Goal: Task Accomplishment & Management: Use online tool/utility

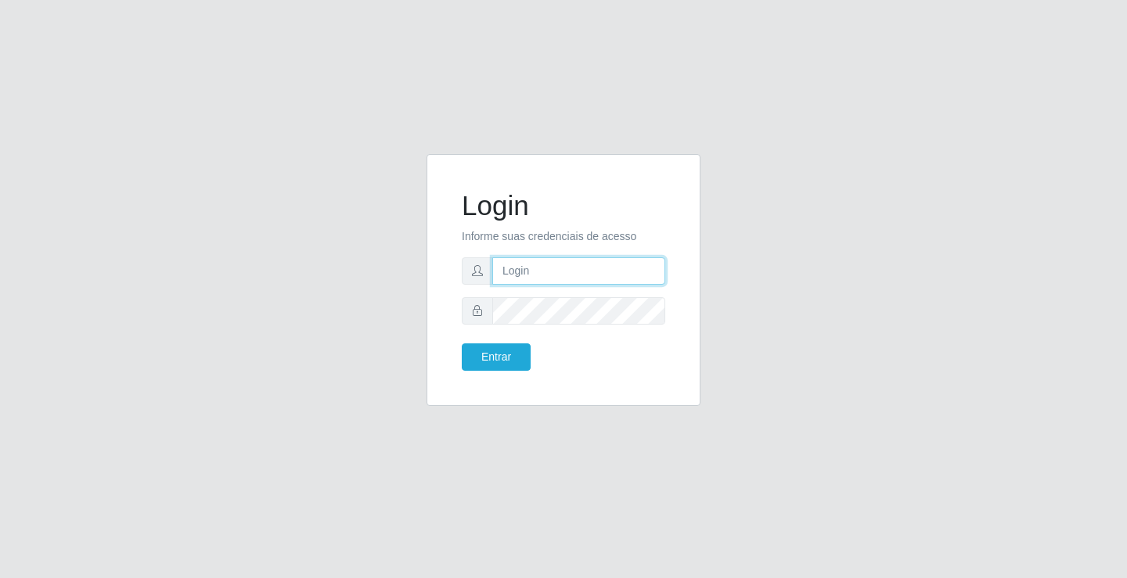
click at [545, 277] on input "text" at bounding box center [578, 270] width 173 height 27
type input "zivaneide@ideal"
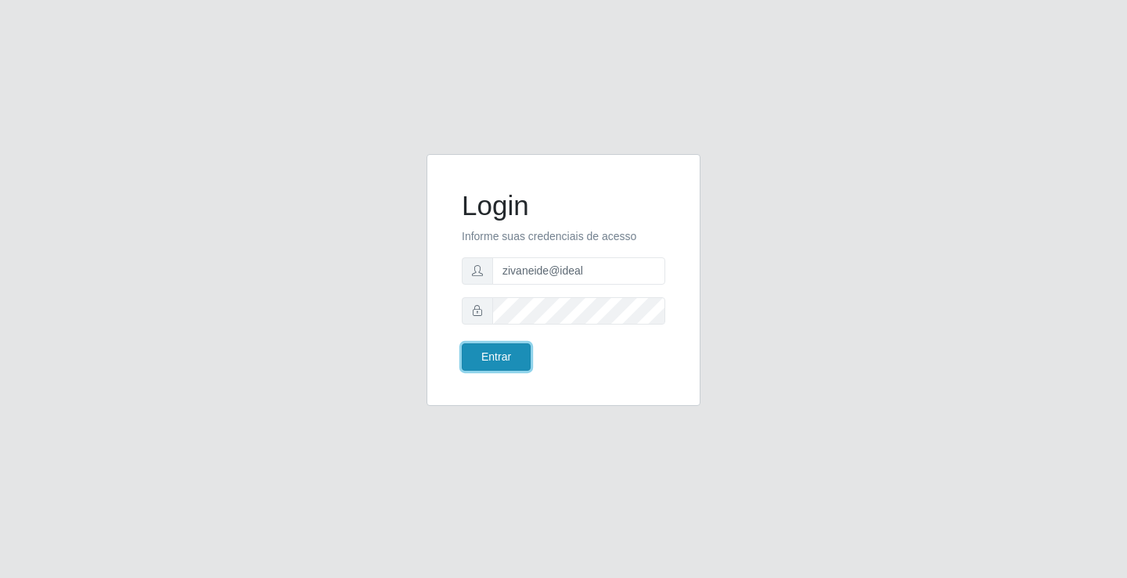
click at [494, 362] on button "Entrar" at bounding box center [496, 357] width 69 height 27
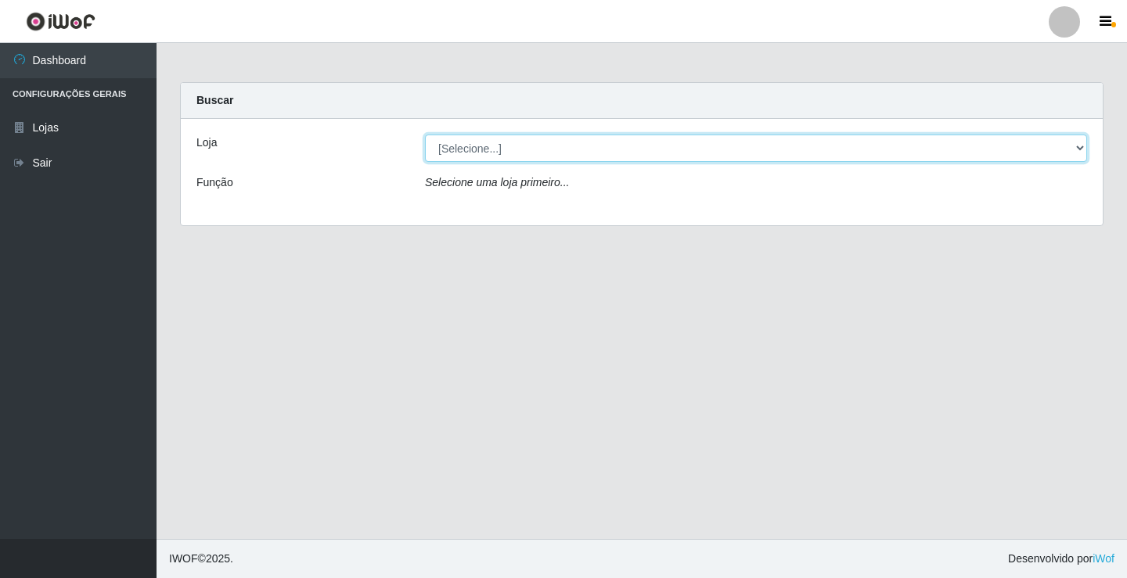
click at [1081, 142] on select "[Selecione...] Ideal - Conceição" at bounding box center [756, 148] width 662 height 27
select select "231"
click at [425, 135] on select "[Selecione...] Ideal - Conceição" at bounding box center [756, 148] width 662 height 27
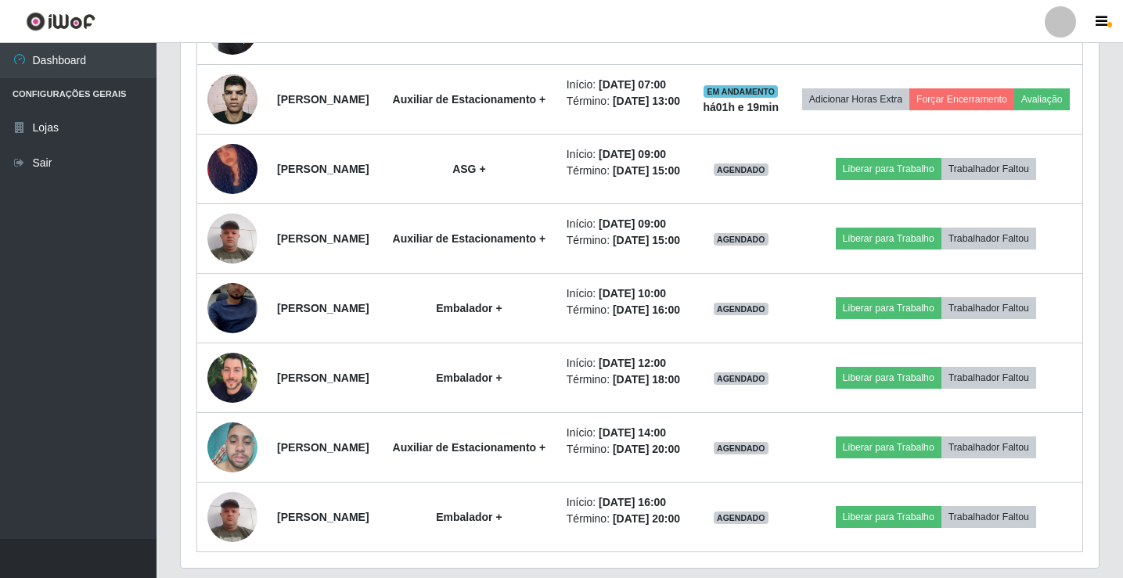
scroll to position [704, 0]
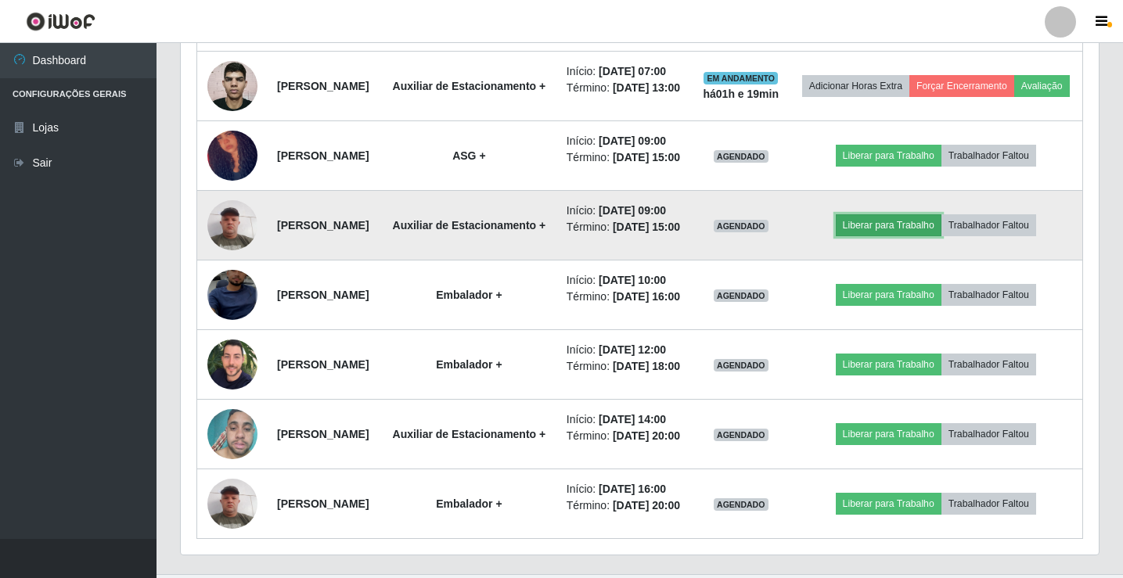
click at [883, 236] on button "Liberar para Trabalho" at bounding box center [889, 225] width 106 height 22
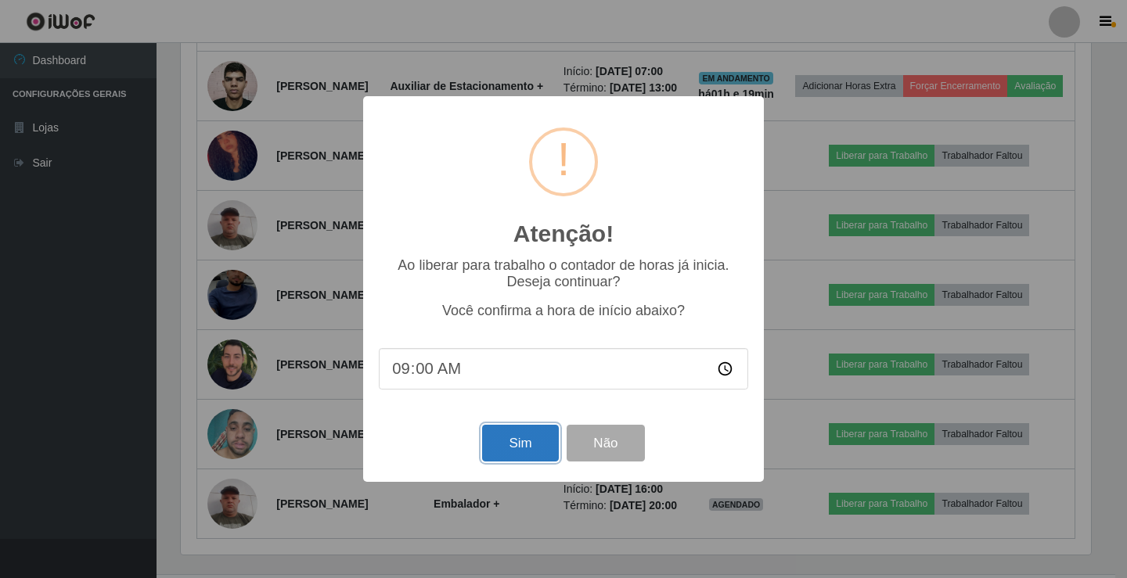
click at [515, 437] on button "Sim" at bounding box center [520, 443] width 76 height 37
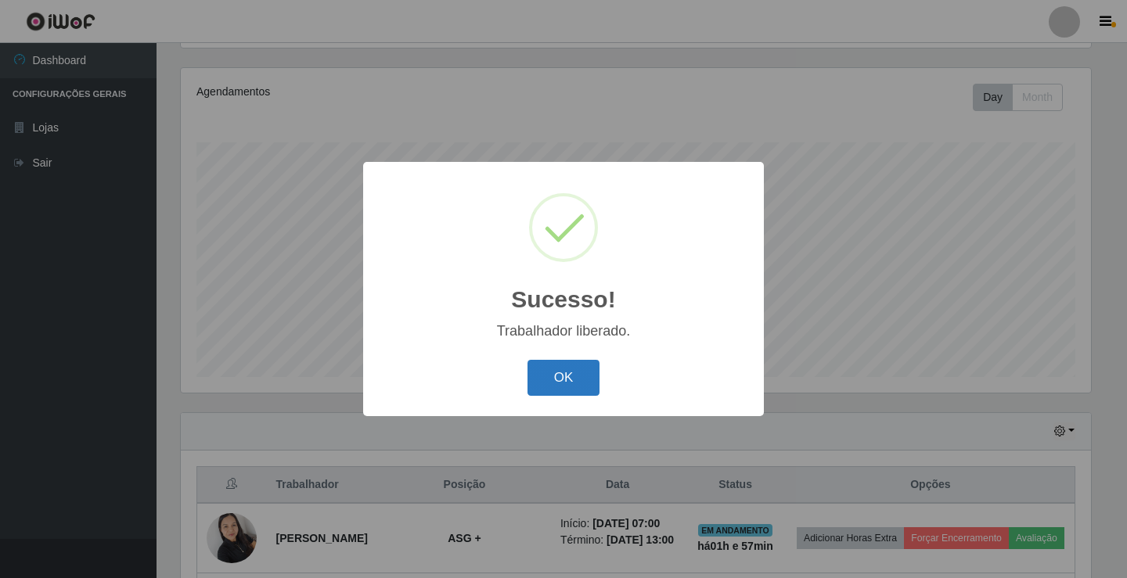
click at [535, 392] on button "OK" at bounding box center [563, 378] width 73 height 37
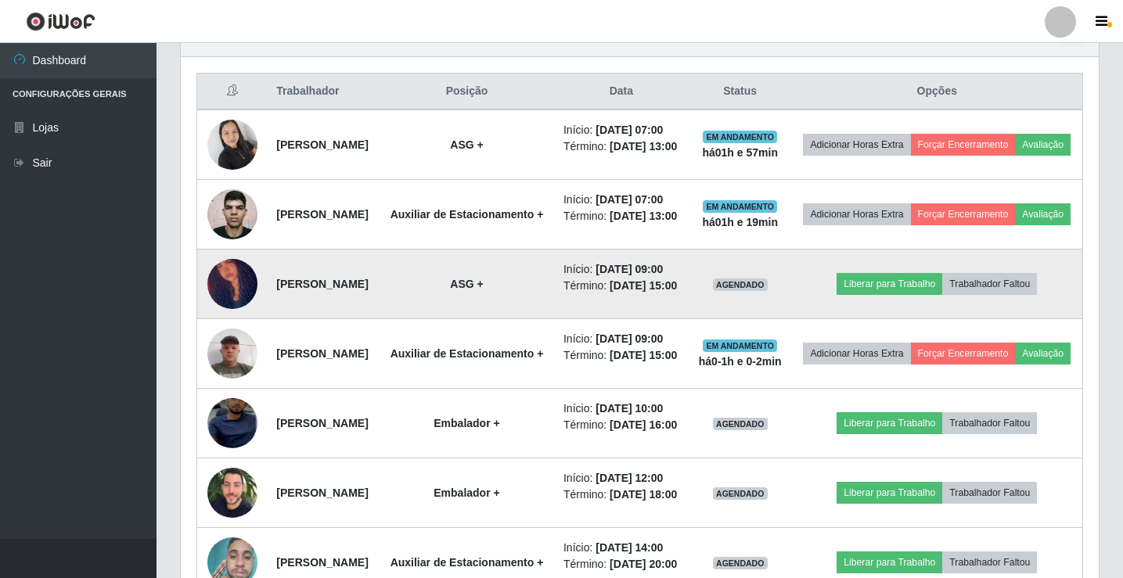
scroll to position [652, 0]
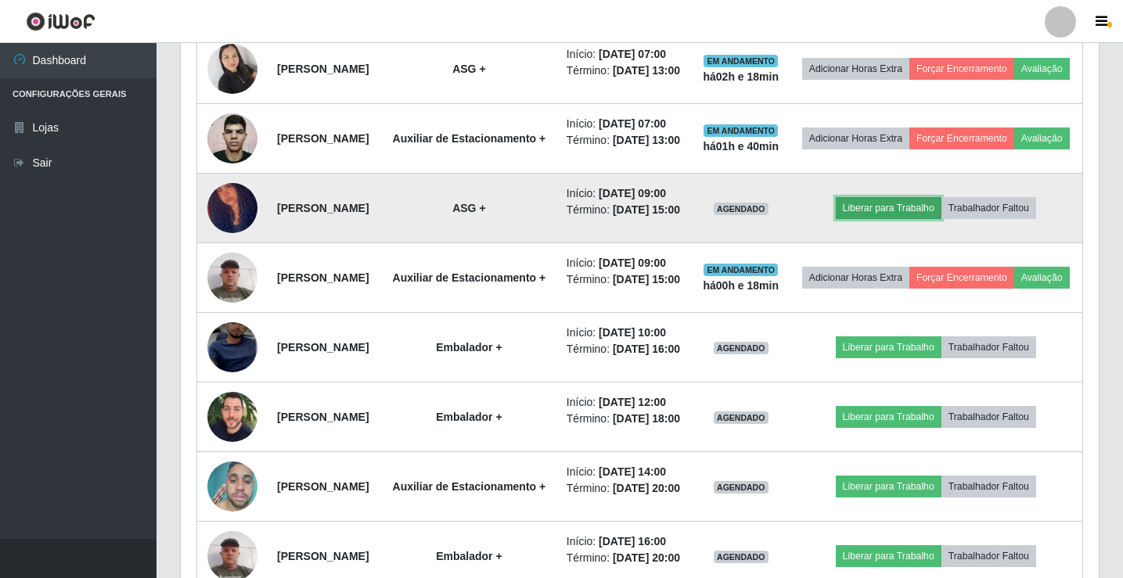
click at [897, 219] on button "Liberar para Trabalho" at bounding box center [889, 208] width 106 height 22
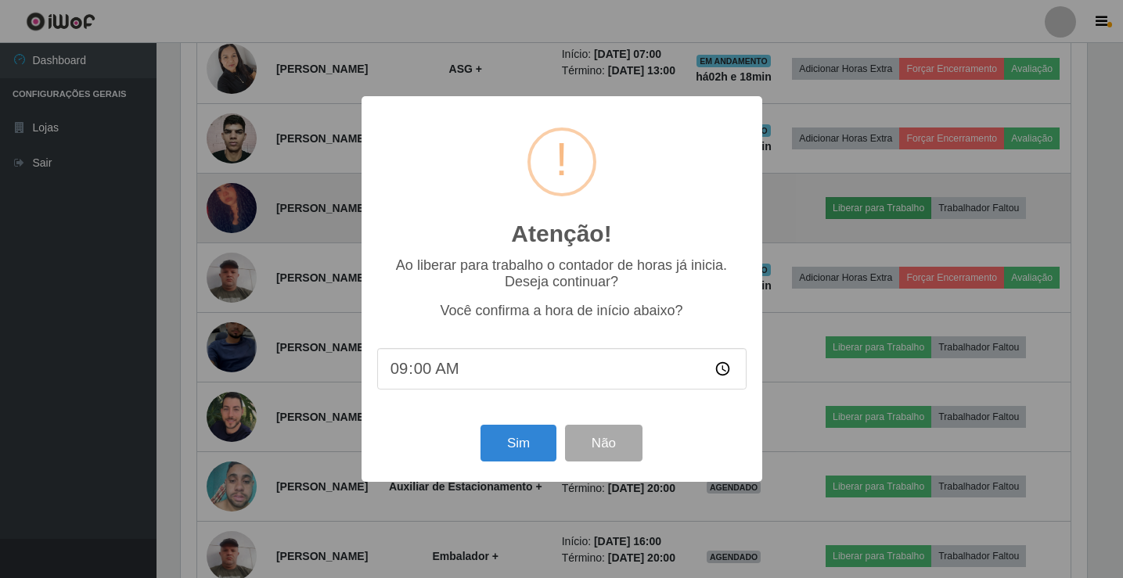
scroll to position [325, 910]
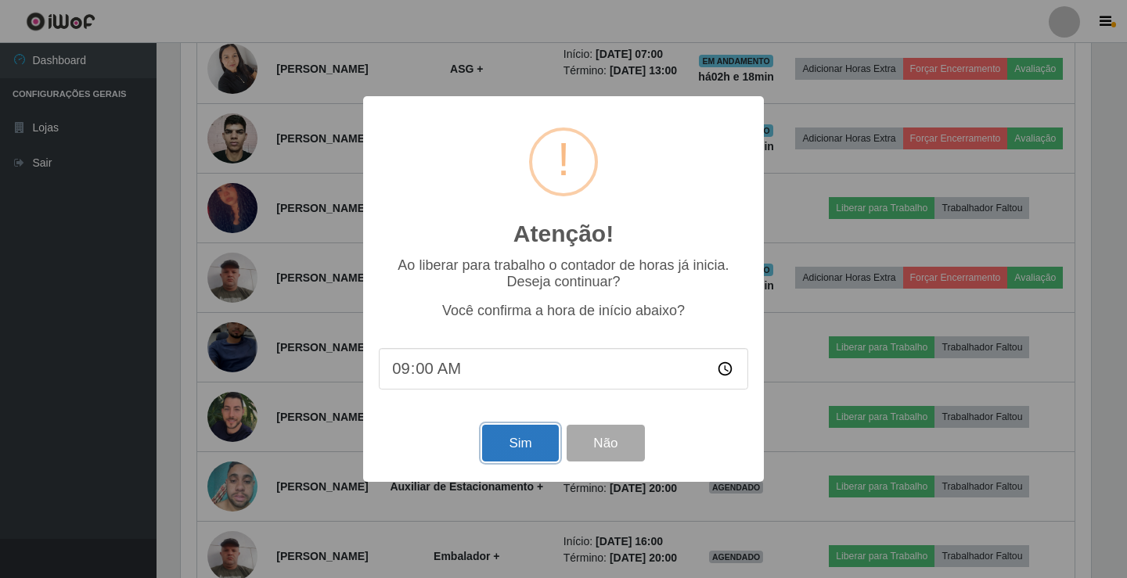
click at [509, 462] on button "Sim" at bounding box center [520, 443] width 76 height 37
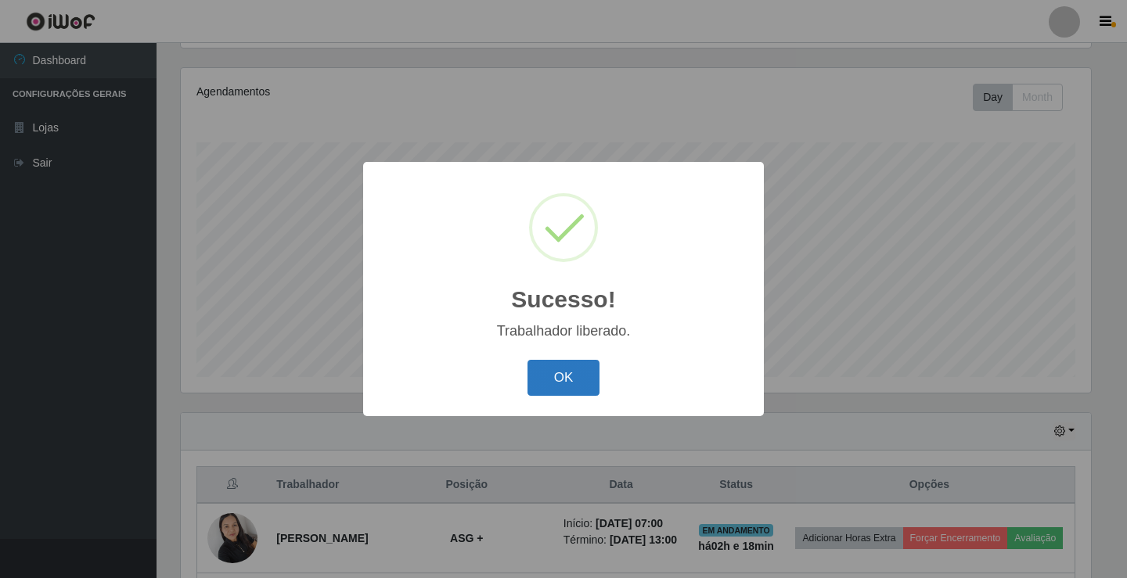
click at [587, 369] on button "OK" at bounding box center [563, 378] width 73 height 37
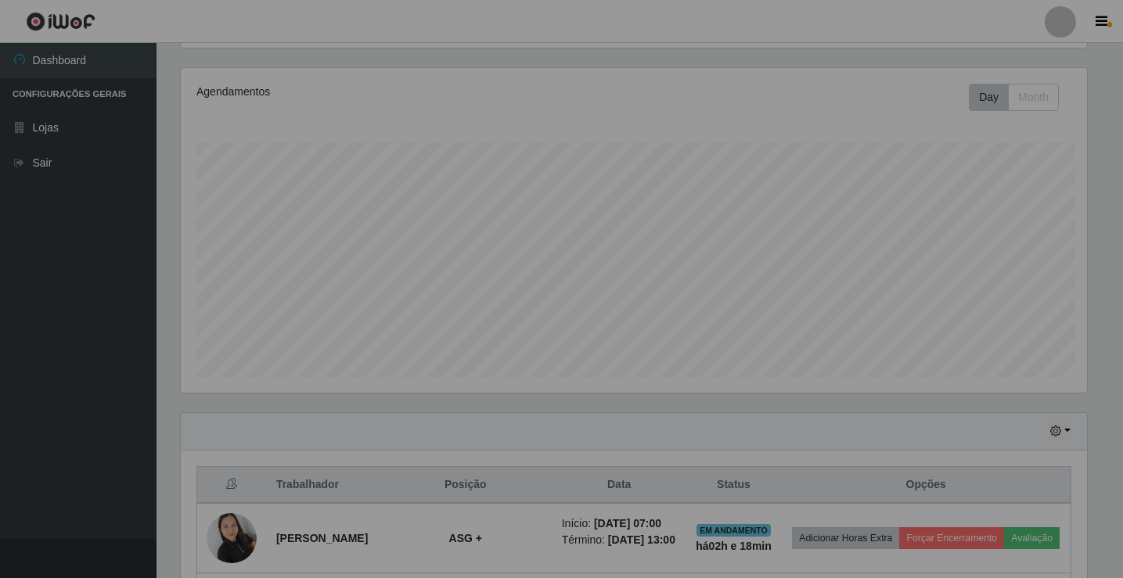
scroll to position [325, 918]
